Goal: Book appointment/travel/reservation

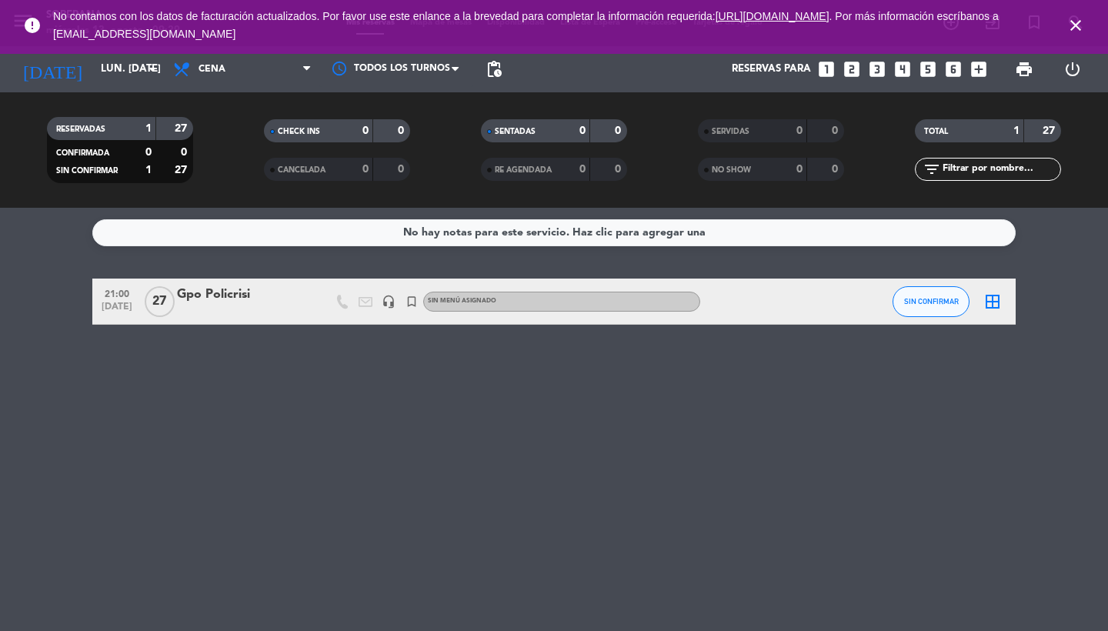
click at [1076, 27] on icon "close" at bounding box center [1075, 25] width 18 height 18
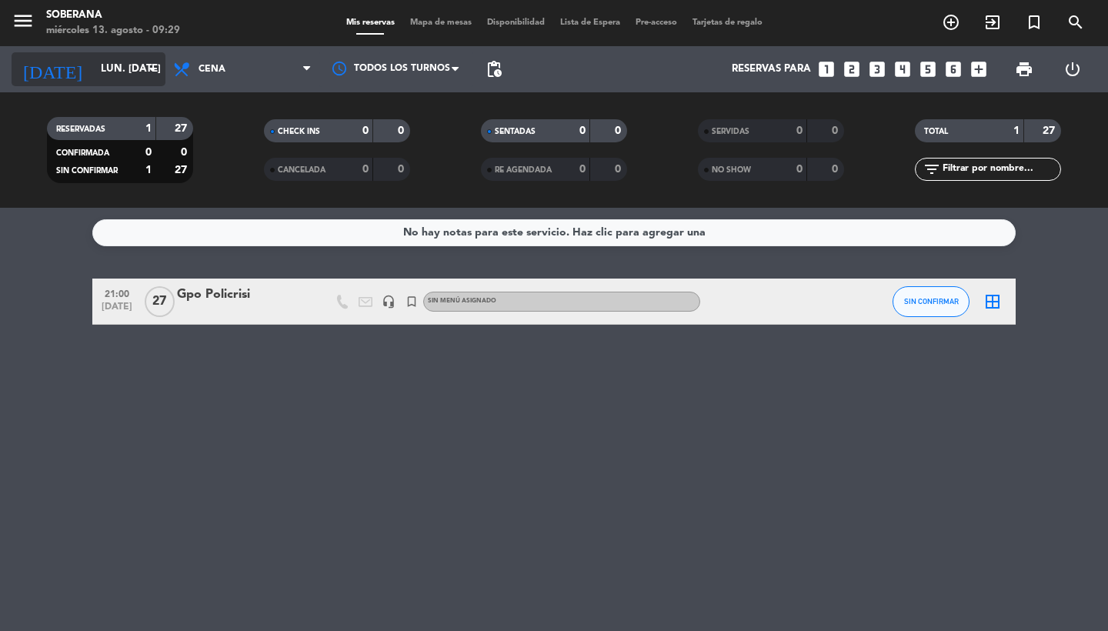
click at [128, 78] on input "lun. [DATE]" at bounding box center [160, 69] width 135 height 28
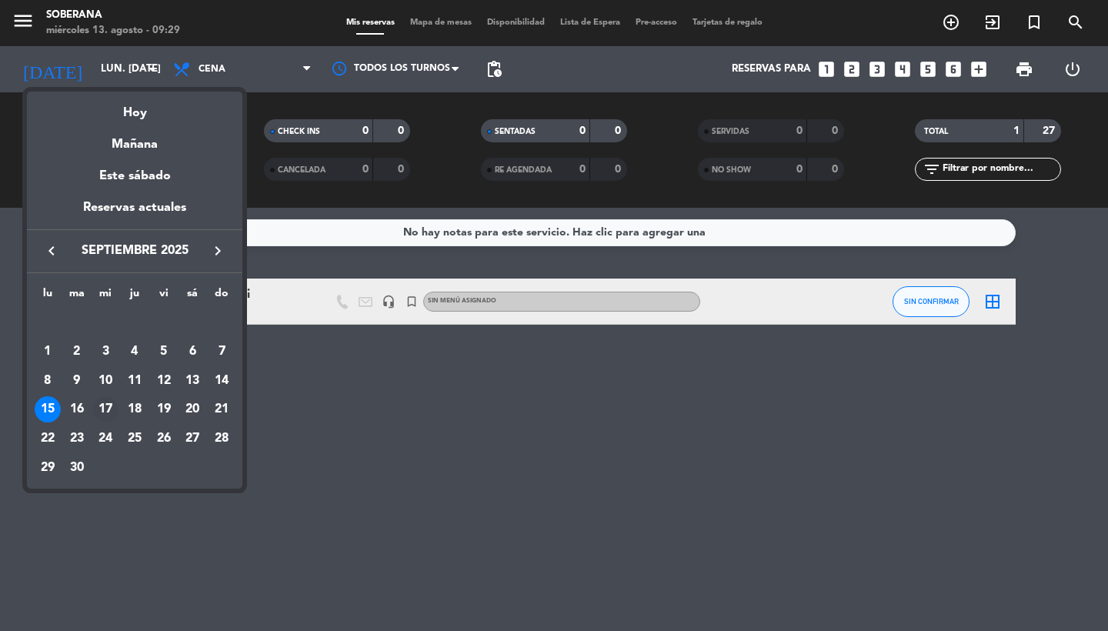
click at [105, 409] on div "17" at bounding box center [105, 409] width 26 height 26
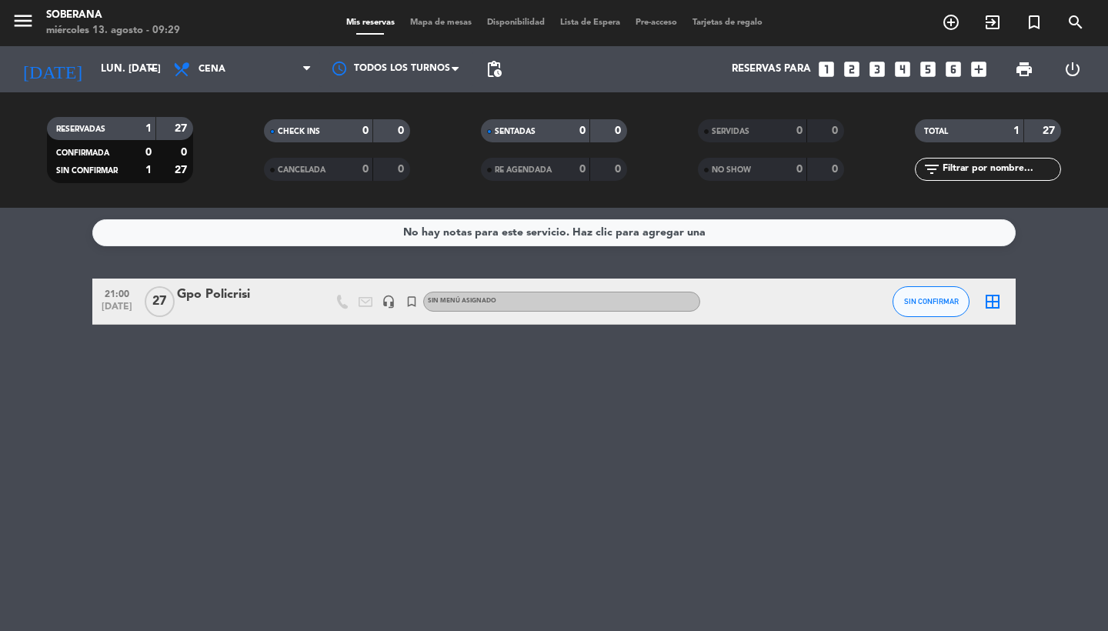
type input "mié. [DATE]"
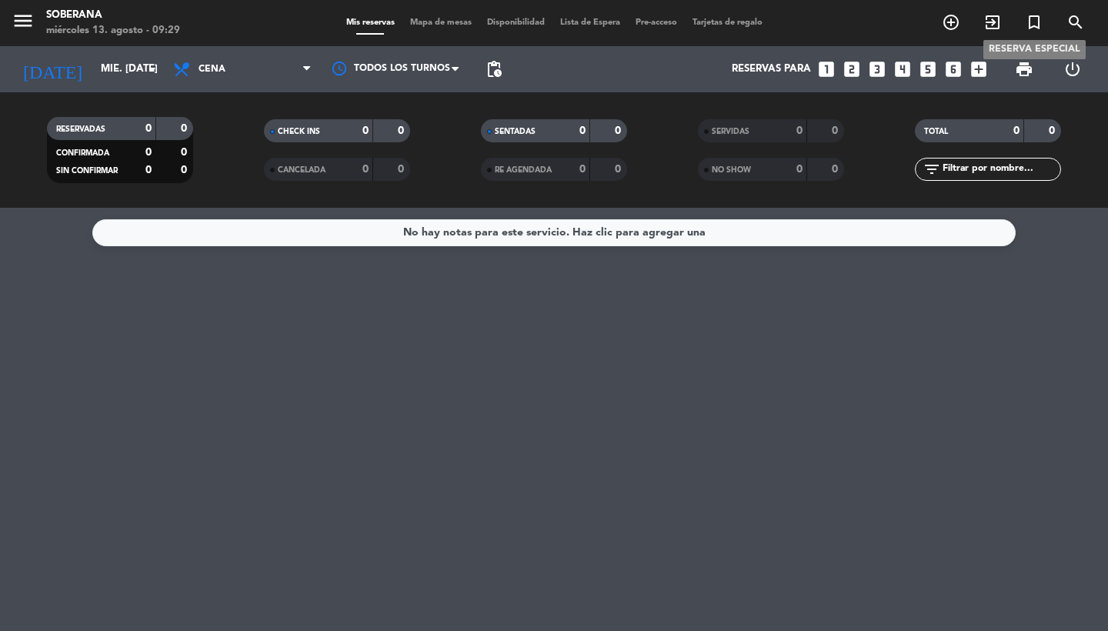
click at [1029, 21] on icon "turned_in_not" at bounding box center [1034, 22] width 18 height 18
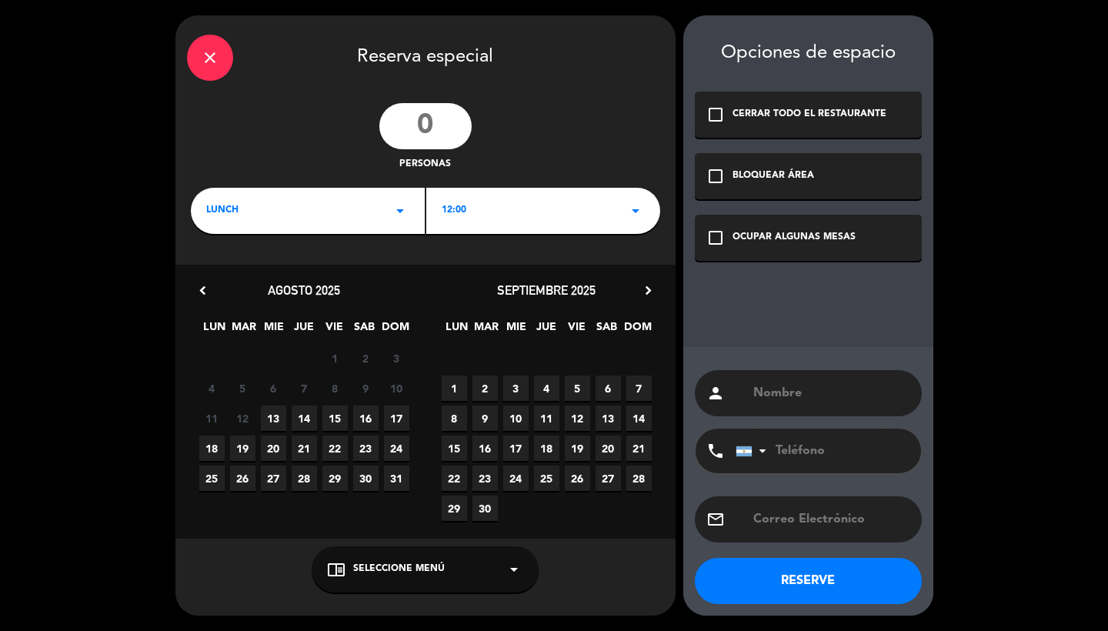
drag, startPoint x: 448, startPoint y: 126, endPoint x: 350, endPoint y: 120, distance: 97.9
click at [350, 120] on div "personas" at bounding box center [425, 137] width 500 height 69
type input "27"
click at [383, 228] on div "LUNCH arrow_drop_down" at bounding box center [308, 211] width 234 height 46
click at [226, 276] on div "Cena" at bounding box center [307, 275] width 203 height 15
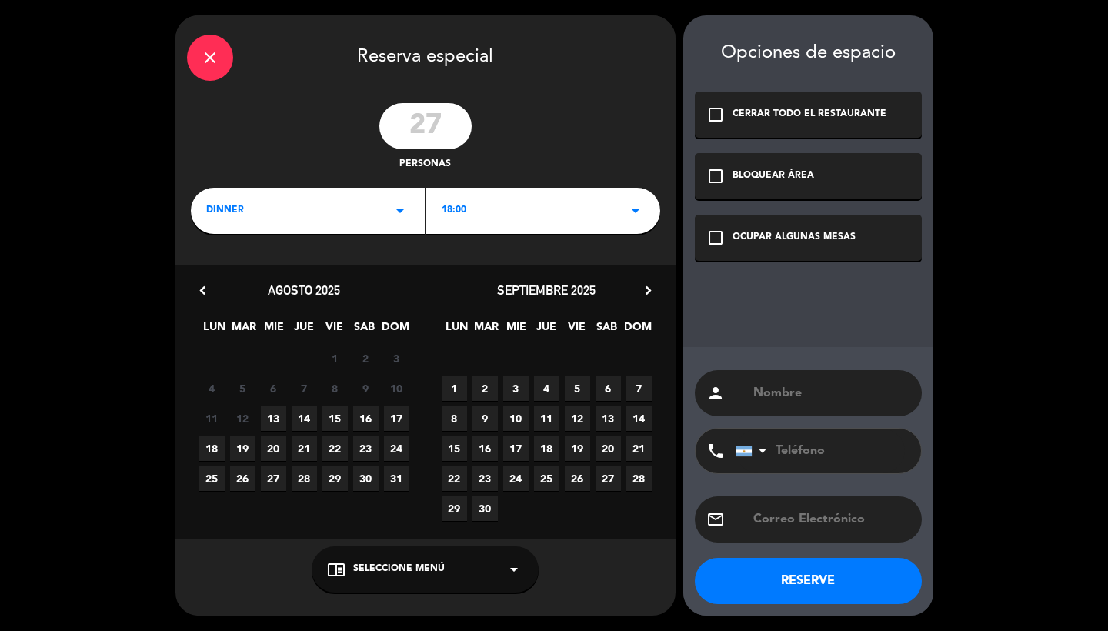
click at [555, 216] on div "18:00 arrow_drop_down" at bounding box center [543, 211] width 234 height 46
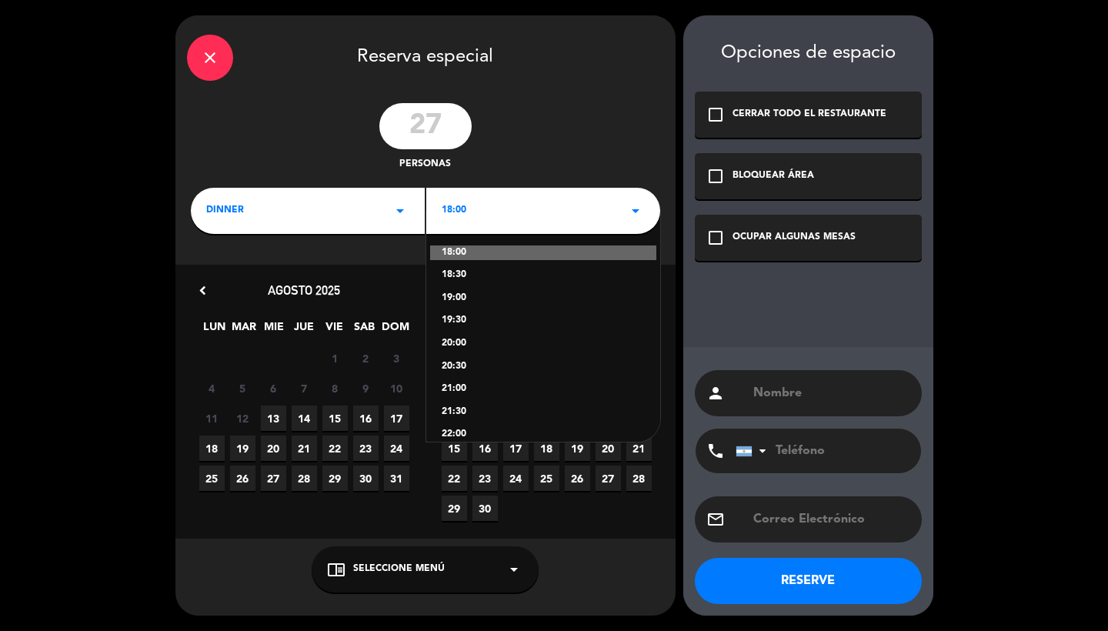
click at [442, 342] on div "20:00" at bounding box center [543, 343] width 203 height 15
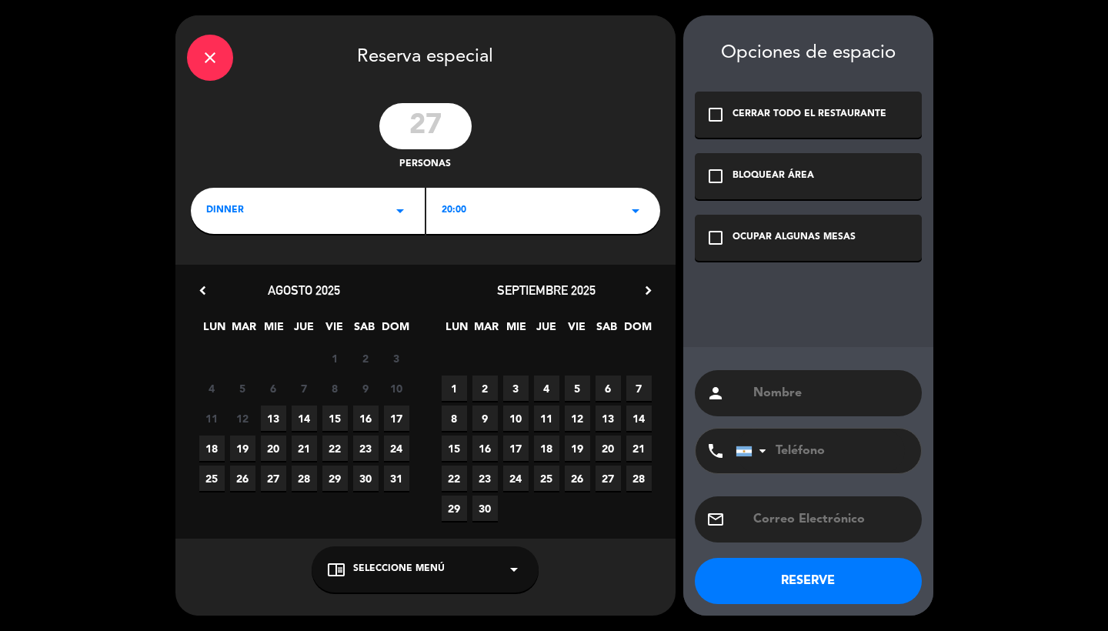
click at [518, 452] on span "17" at bounding box center [515, 447] width 25 height 25
click at [718, 244] on icon "check_box_outline_blank" at bounding box center [715, 237] width 18 height 18
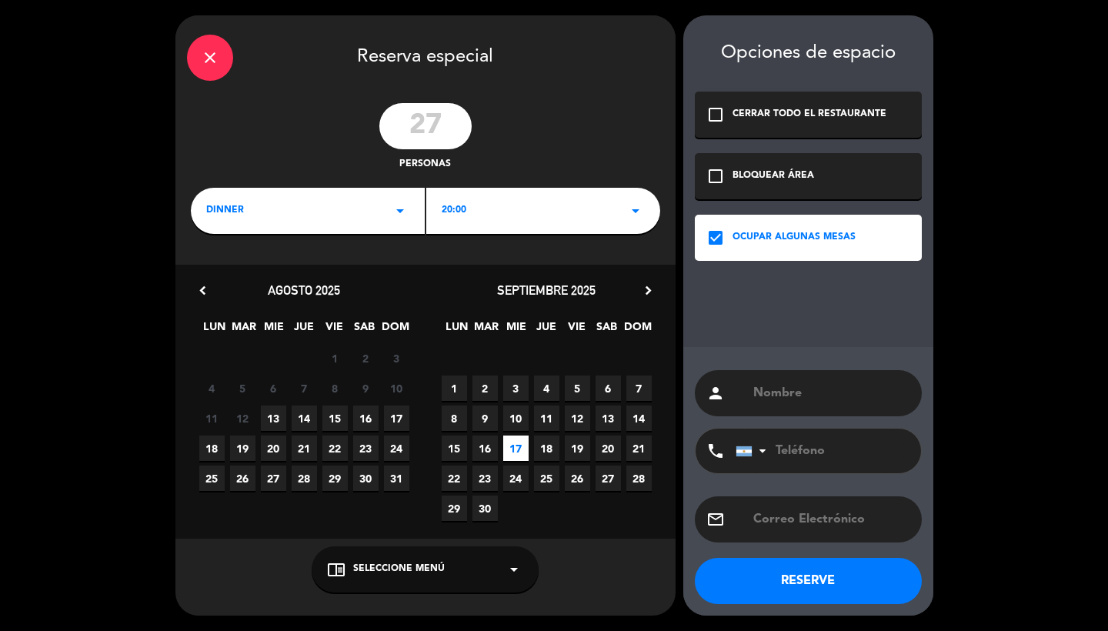
click at [791, 403] on input "text" at bounding box center [831, 393] width 158 height 22
type input "POLICRISI"
click at [815, 588] on button "RESERVE" at bounding box center [808, 581] width 227 height 46
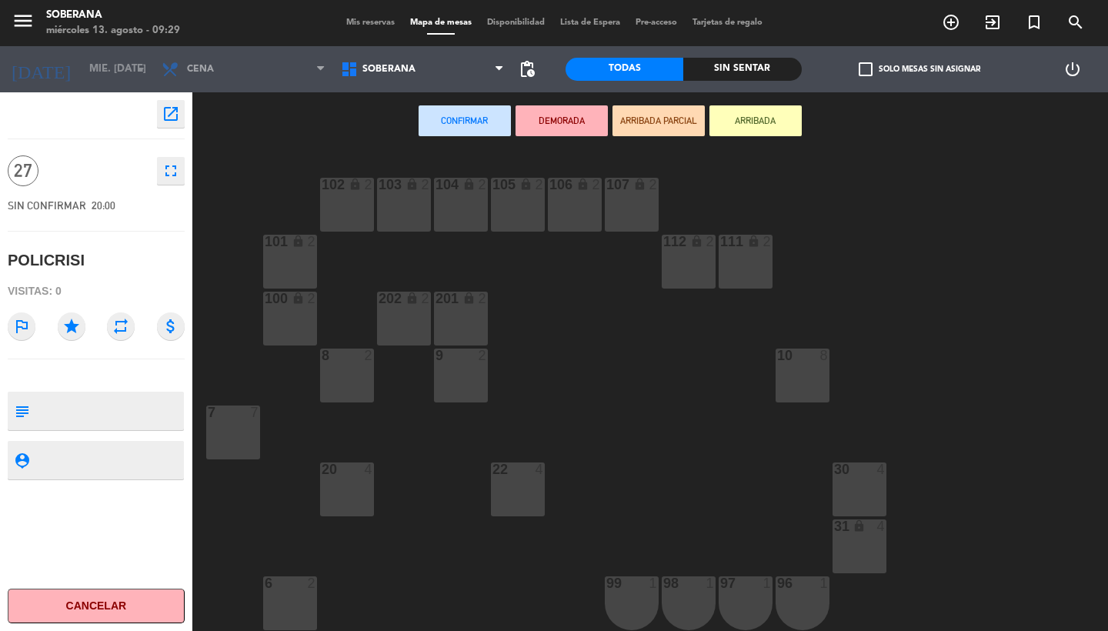
click at [368, 32] on div "menu Soberana miércoles 13. agosto - 09:29 Mis reservas Mapa de mesas Disponibi…" at bounding box center [554, 23] width 1108 height 46
click at [376, 24] on span "Mis reservas" at bounding box center [370, 22] width 64 height 8
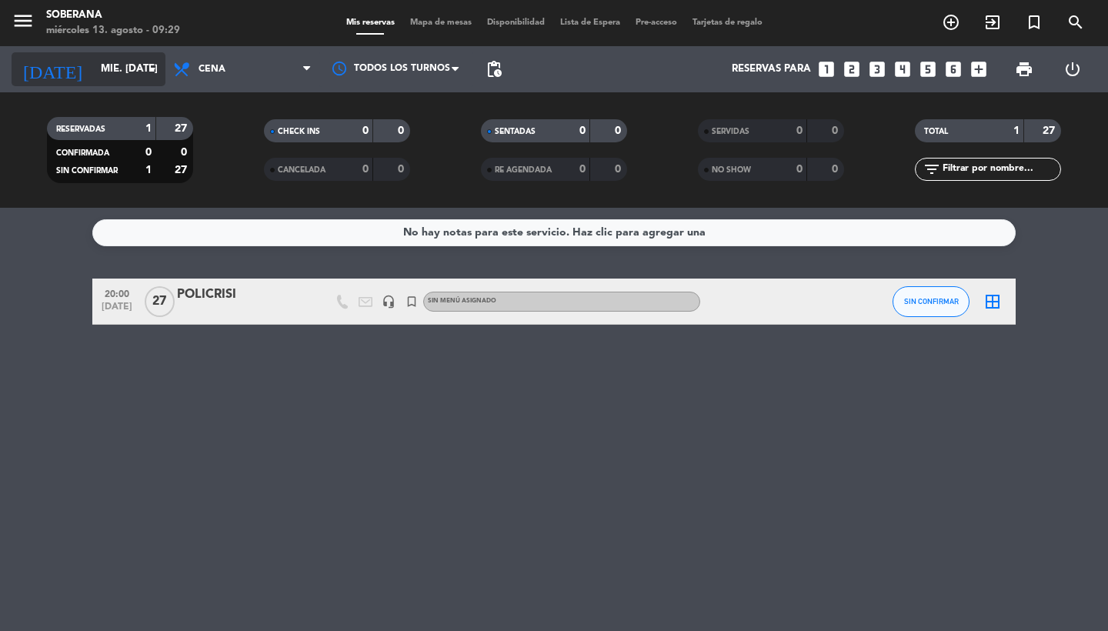
click at [108, 57] on input "mié. [DATE]" at bounding box center [160, 69] width 135 height 28
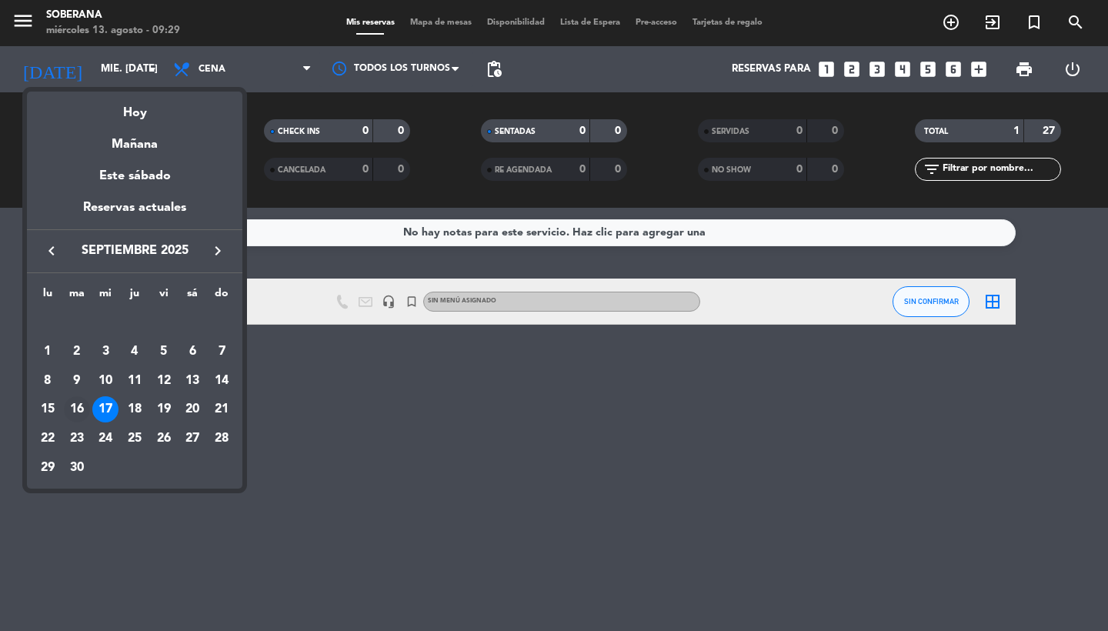
click at [78, 409] on div "16" at bounding box center [77, 409] width 26 height 26
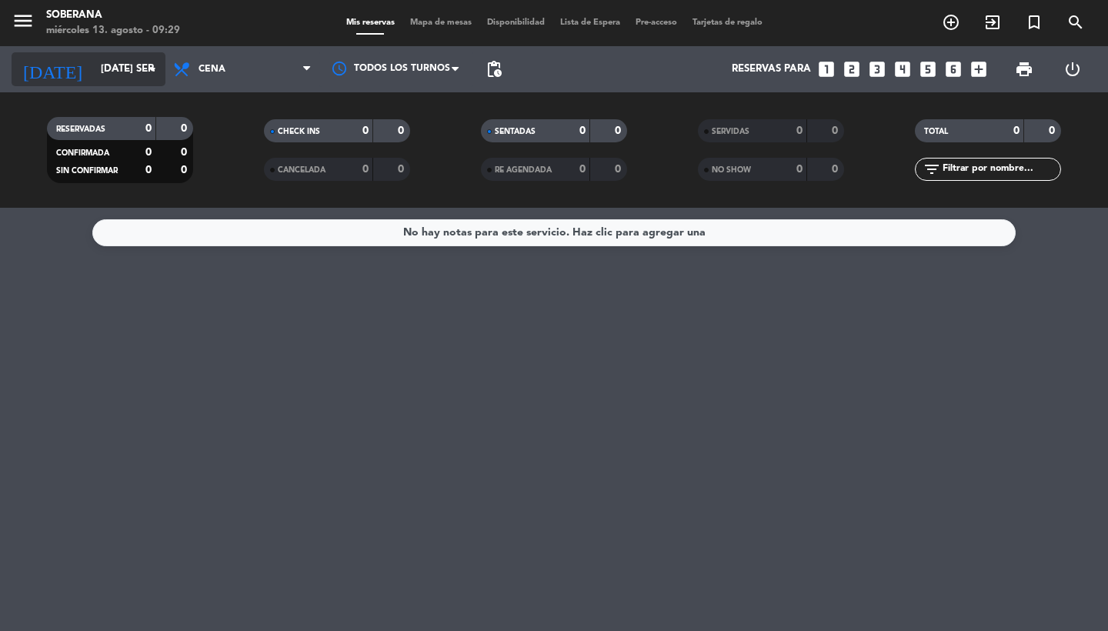
click at [99, 75] on input "[DATE] sep." at bounding box center [160, 69] width 135 height 28
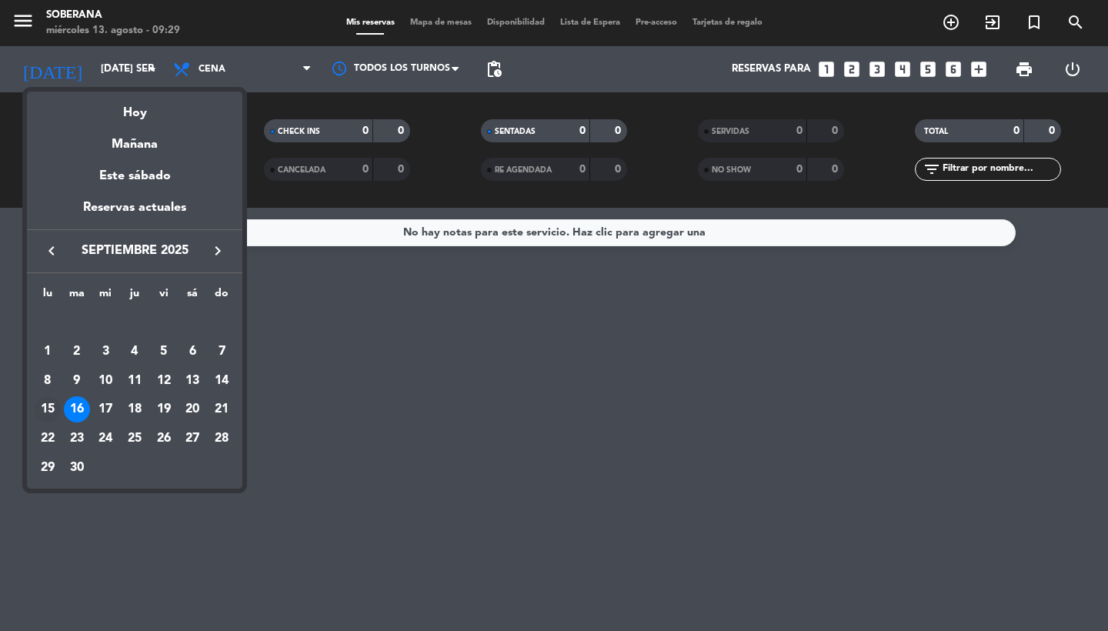
click at [47, 408] on div "15" at bounding box center [48, 409] width 26 height 26
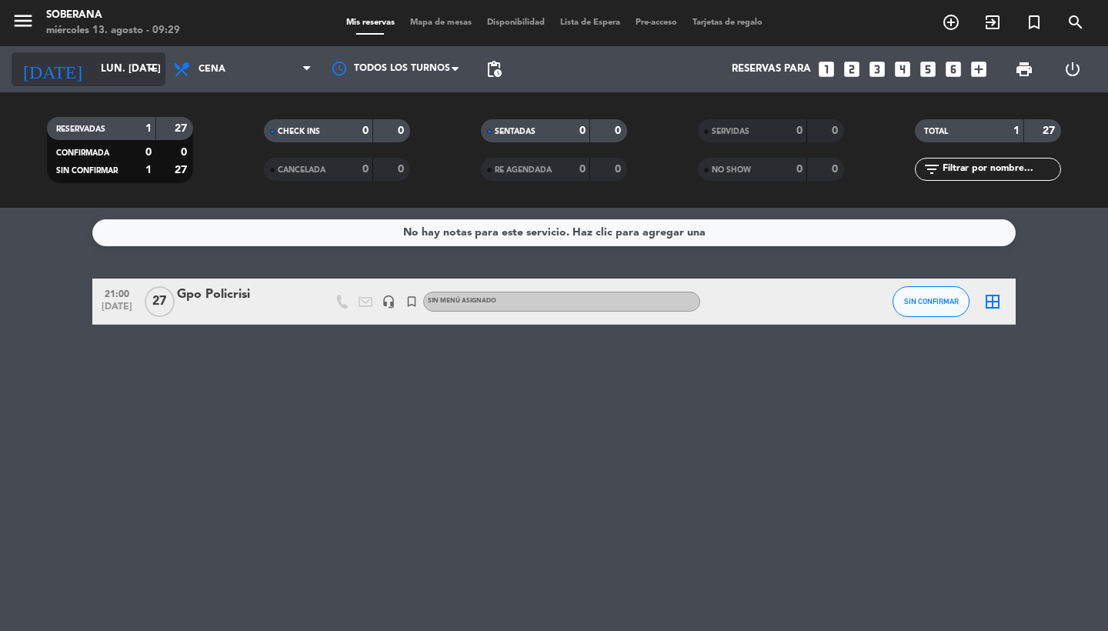
click at [124, 72] on input "lun. [DATE]" at bounding box center [160, 69] width 135 height 28
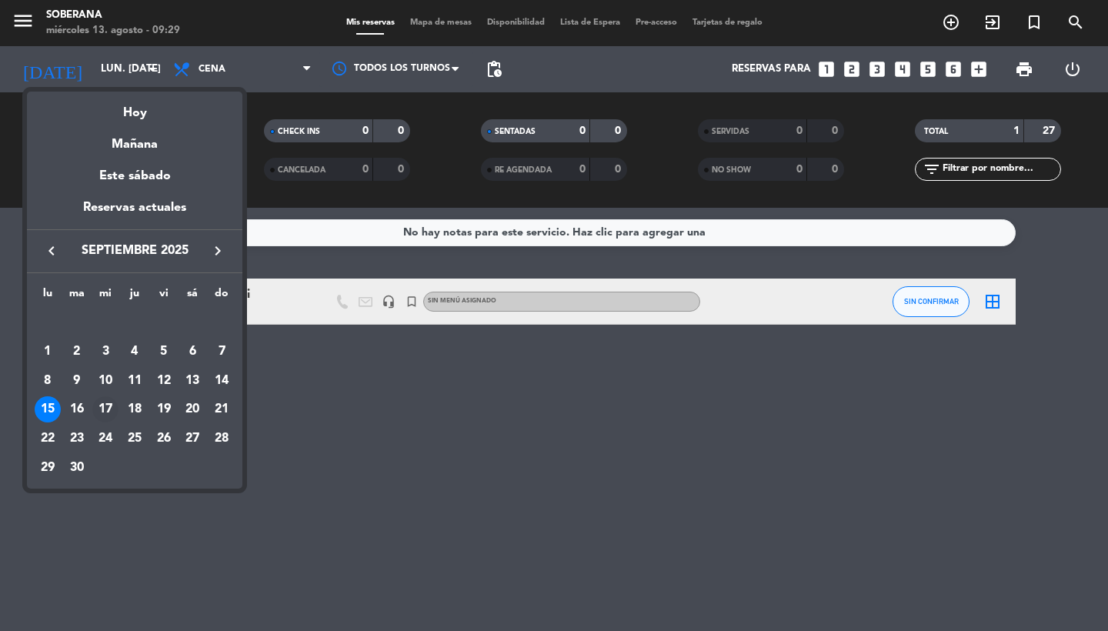
click at [108, 408] on div "17" at bounding box center [105, 409] width 26 height 26
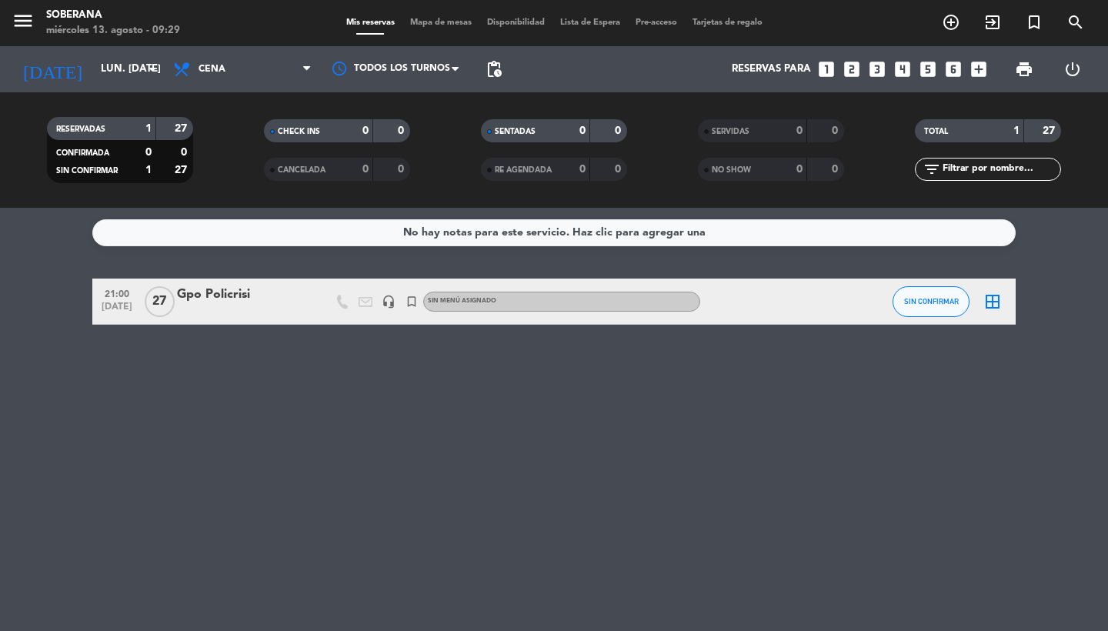
type input "mié. [DATE]"
click at [222, 294] on div "POLICRISI" at bounding box center [242, 295] width 131 height 20
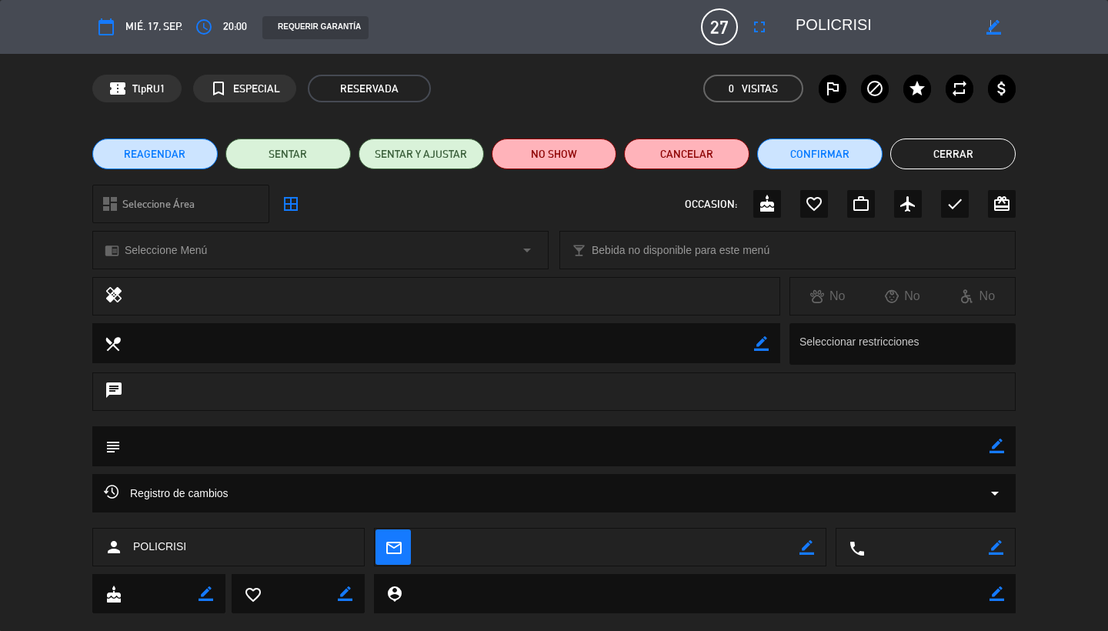
click at [989, 26] on icon "border_color" at bounding box center [993, 27] width 15 height 15
drag, startPoint x: 901, startPoint y: 24, endPoint x: 750, endPoint y: 29, distance: 150.9
click at [750, 29] on div "calendar_today mié. 17, sep. access_time 20:00 REQUERIR GARANTÍA 27 POLICRISI f…" at bounding box center [553, 26] width 923 height 37
type textarea "[PERSON_NAME]"
click at [989, 25] on icon at bounding box center [993, 27] width 15 height 15
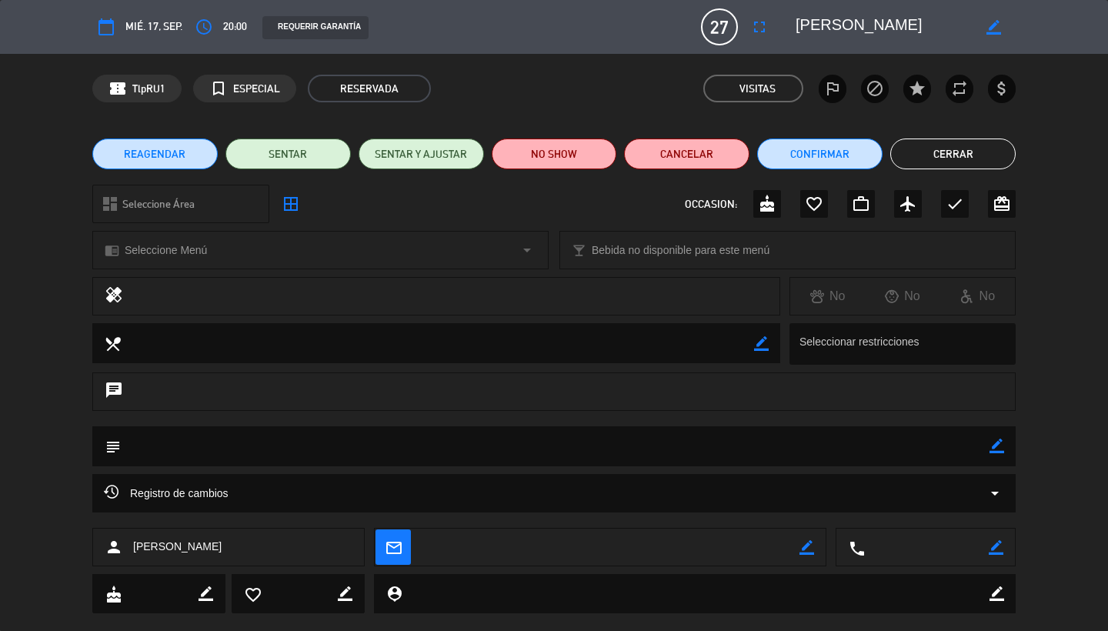
click at [967, 161] on button "Cerrar" at bounding box center [952, 153] width 125 height 31
